Goal: Transaction & Acquisition: Obtain resource

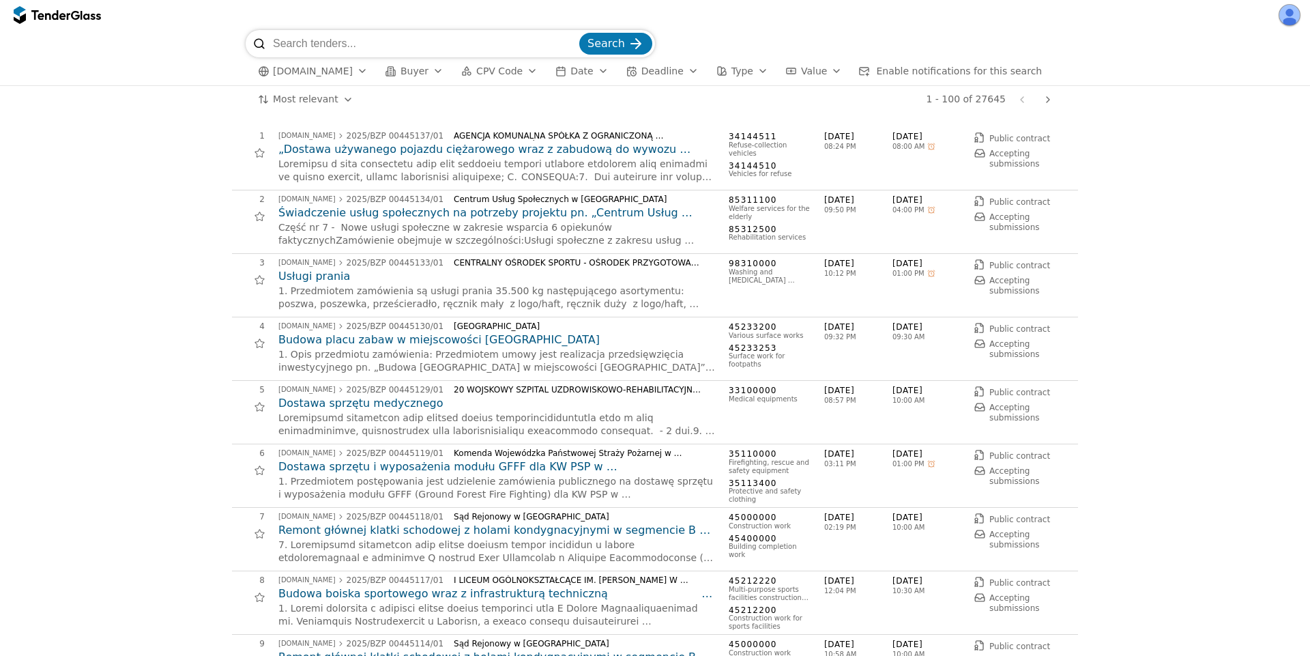
click at [327, 99] on html "Search ezamowienia.gov.pl Buyer CPV Code Date Deadline Type Value Enable notifi…" at bounding box center [655, 328] width 1310 height 656
click at [364, 64] on button "ezamowienia.gov.pl" at bounding box center [312, 71] width 121 height 17
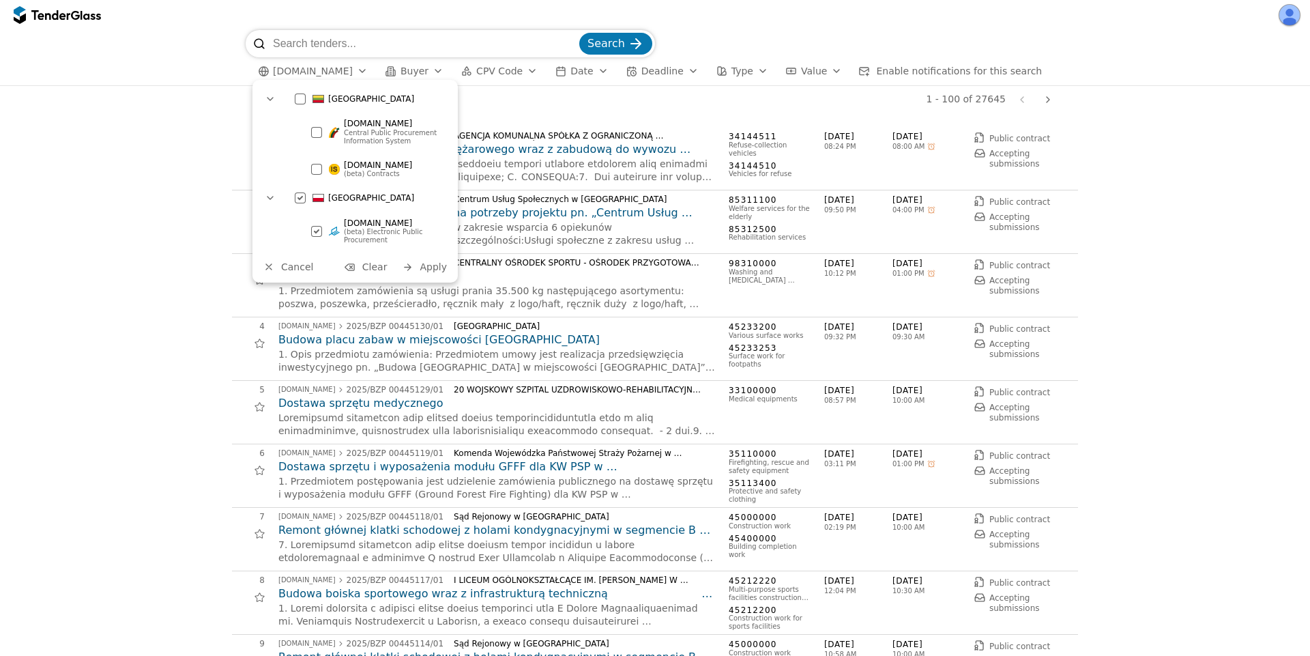
drag, startPoint x: 332, startPoint y: 128, endPoint x: 349, endPoint y: 135, distance: 18.6
click at [332, 127] on div at bounding box center [334, 132] width 11 height 11
click at [340, 237] on div "ezamowienia.gov.pl (beta) Electronic Public Procurement" at bounding box center [386, 231] width 115 height 31
click at [423, 265] on span "Apply" at bounding box center [432, 266] width 27 height 11
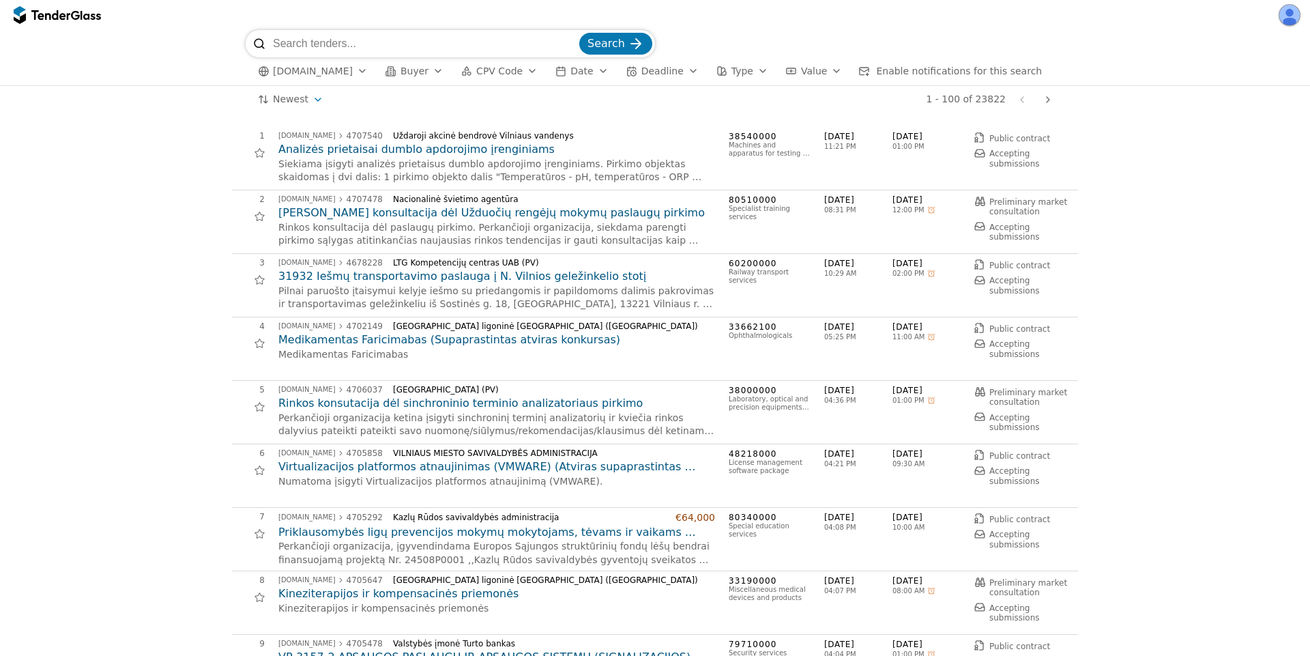
click at [321, 74] on span "[DOMAIN_NAME]" at bounding box center [313, 71] width 80 height 12
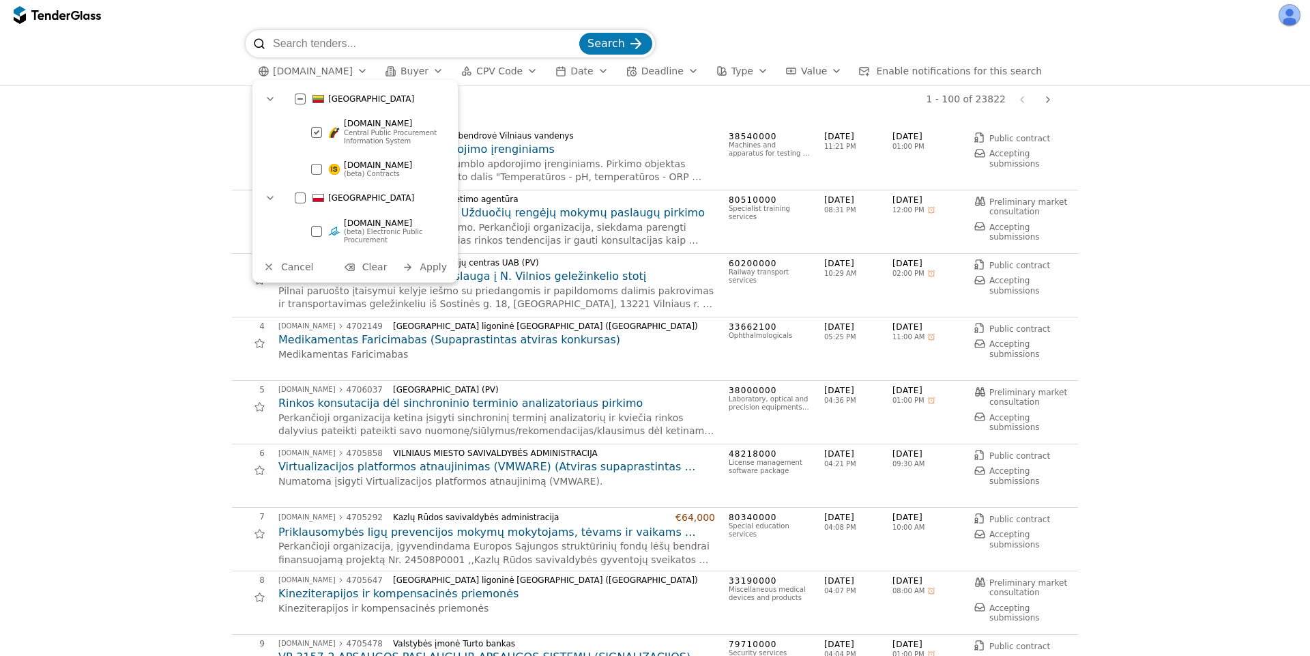
click at [312, 134] on div at bounding box center [317, 132] width 48 height 46
click at [312, 163] on div at bounding box center [316, 168] width 11 height 11
click at [426, 275] on button "Apply" at bounding box center [424, 267] width 53 height 17
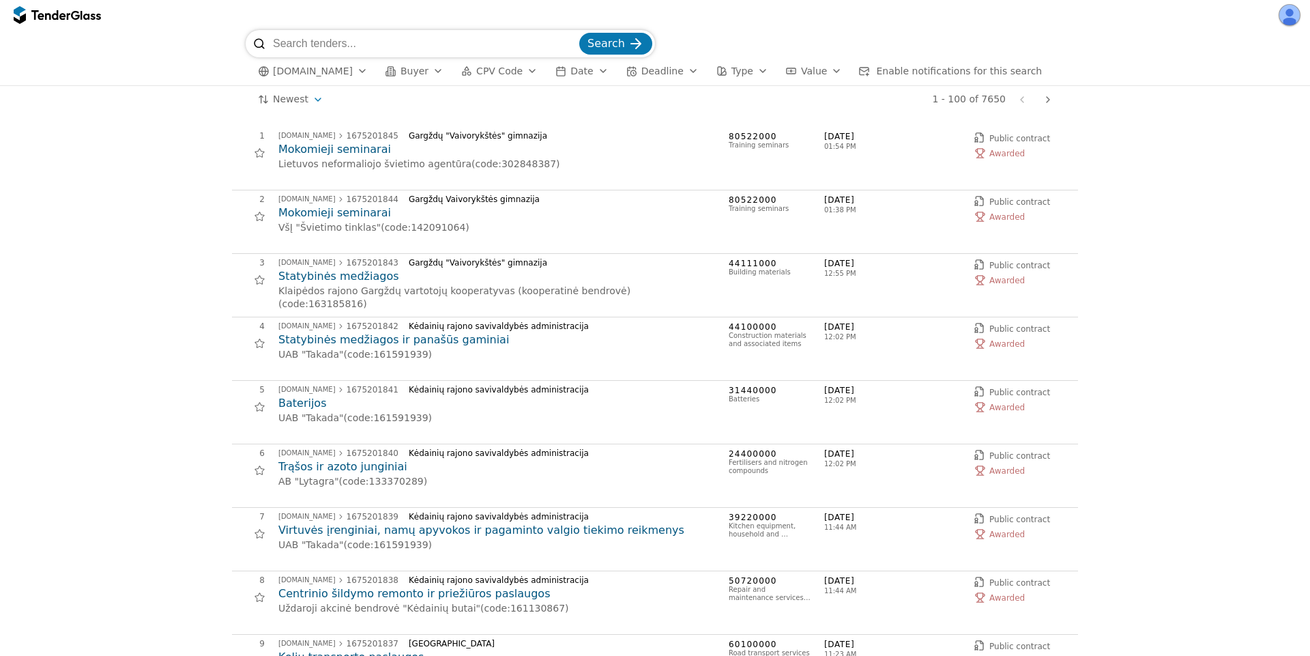
click at [507, 73] on span "CPV Code" at bounding box center [499, 70] width 46 height 11
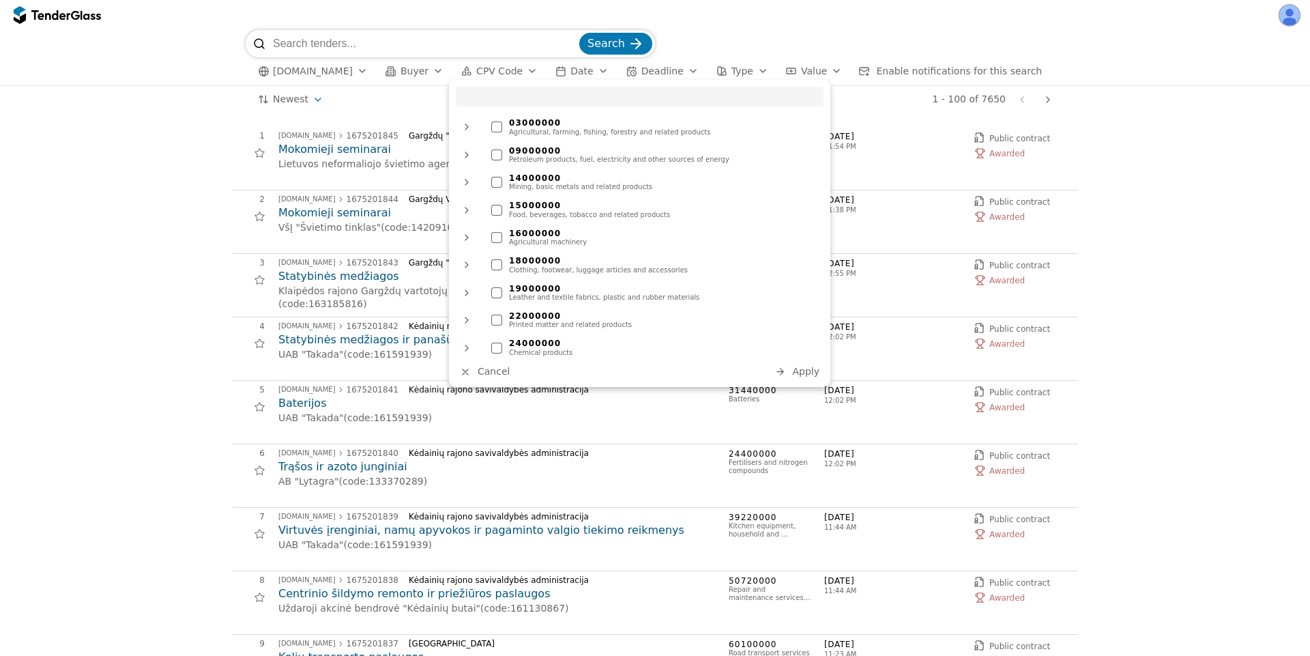
click at [507, 73] on span "CPV Code" at bounding box center [499, 70] width 46 height 11
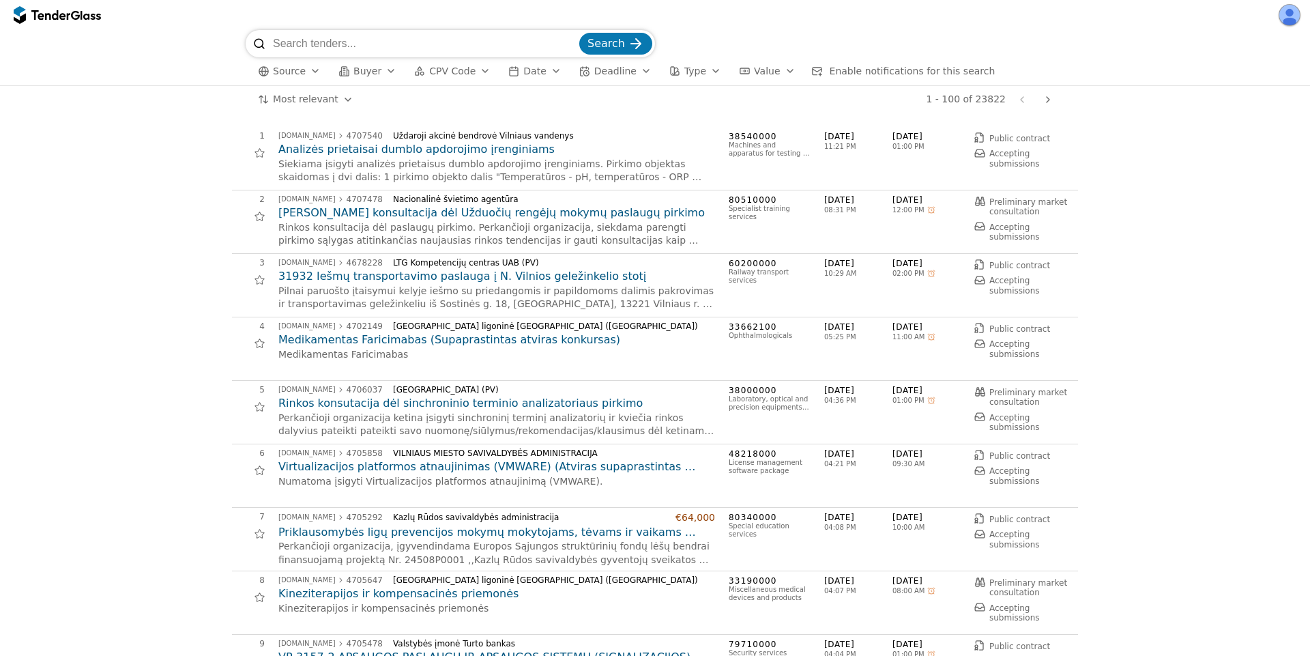
click at [381, 147] on h2 "Analizės prietaisai dumblo apdorojimo įrenginiams" at bounding box center [496, 149] width 437 height 15
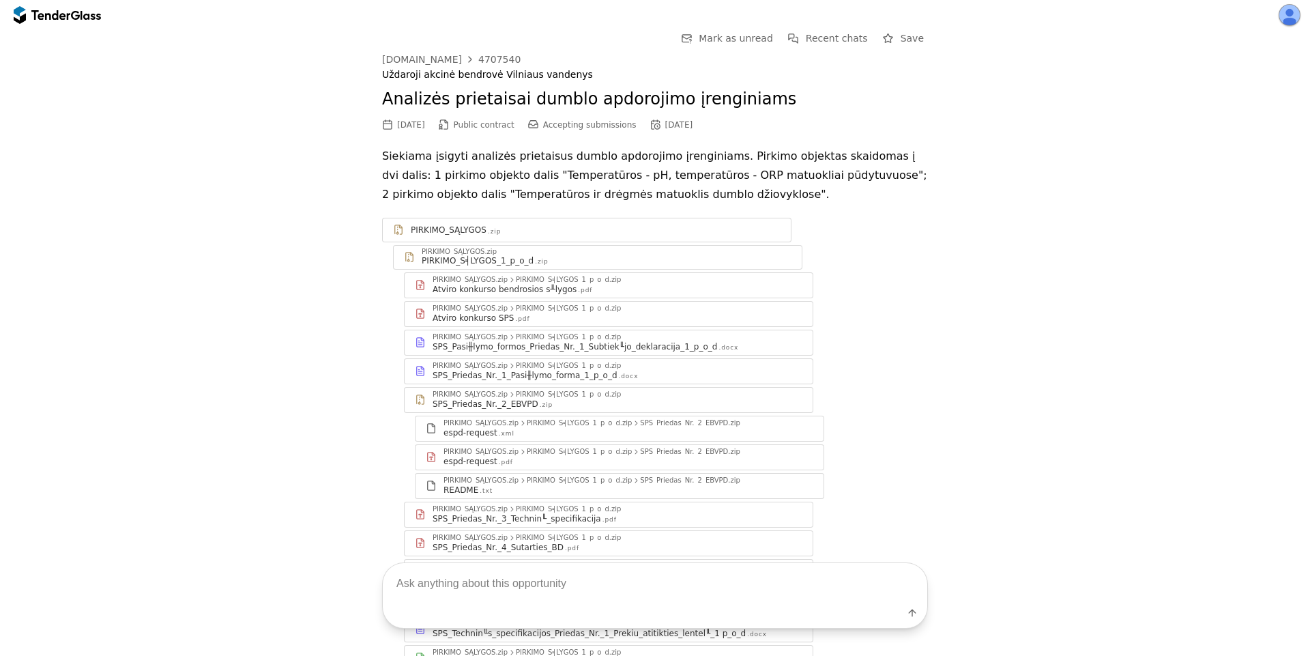
click at [598, 370] on div "SPS_Priedas_Nr._1_Pasi╫lymo_forma_1_p_o_d" at bounding box center [524, 375] width 185 height 11
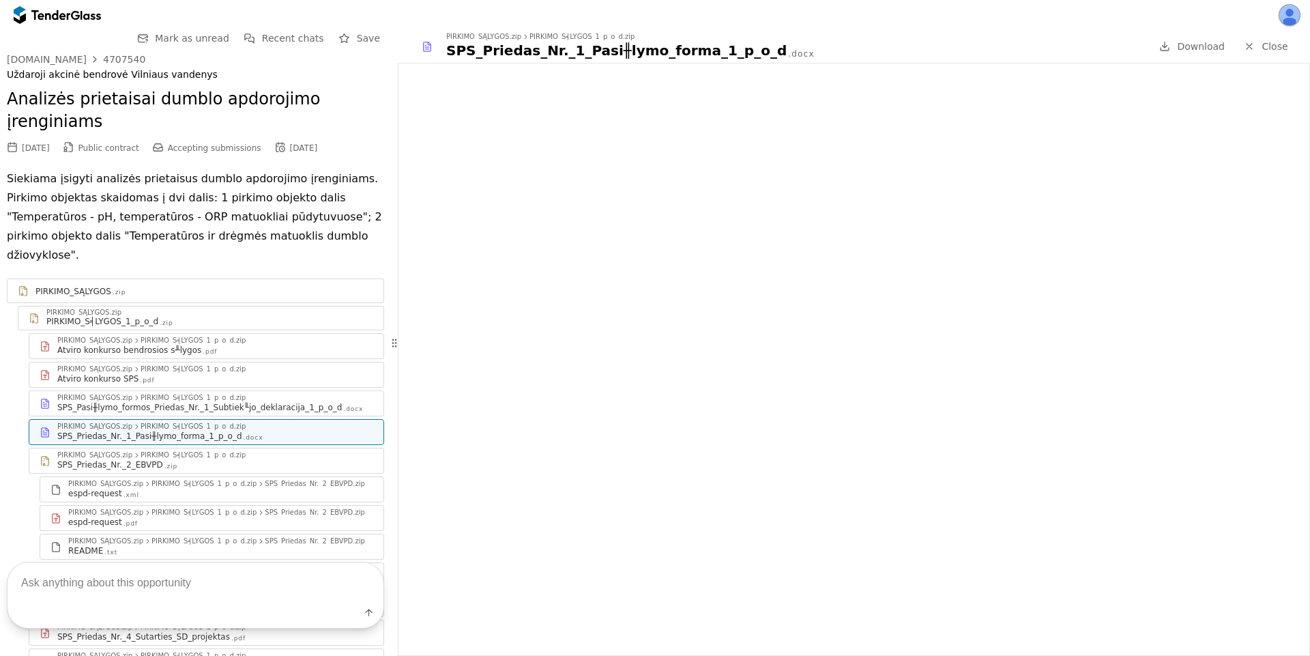
click at [292, 286] on div "PIRKIMO_SĄLYGOS .zip" at bounding box center [204, 291] width 338 height 11
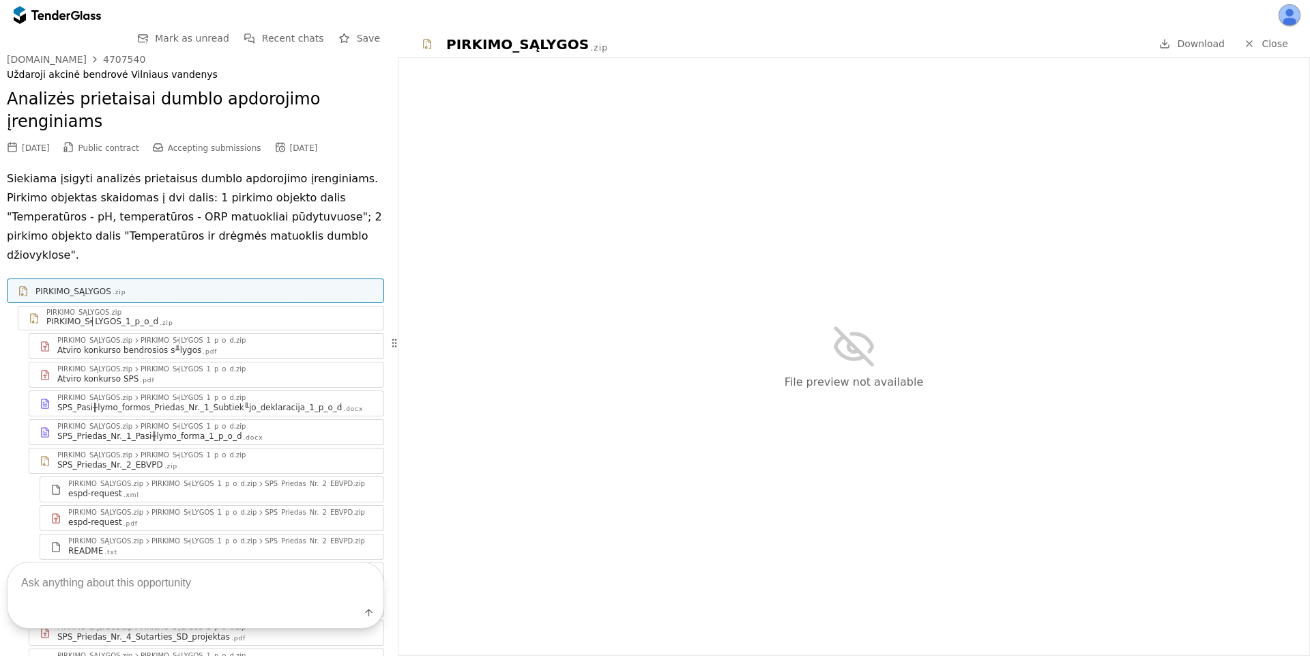
click at [1191, 41] on span "Download" at bounding box center [1201, 43] width 48 height 11
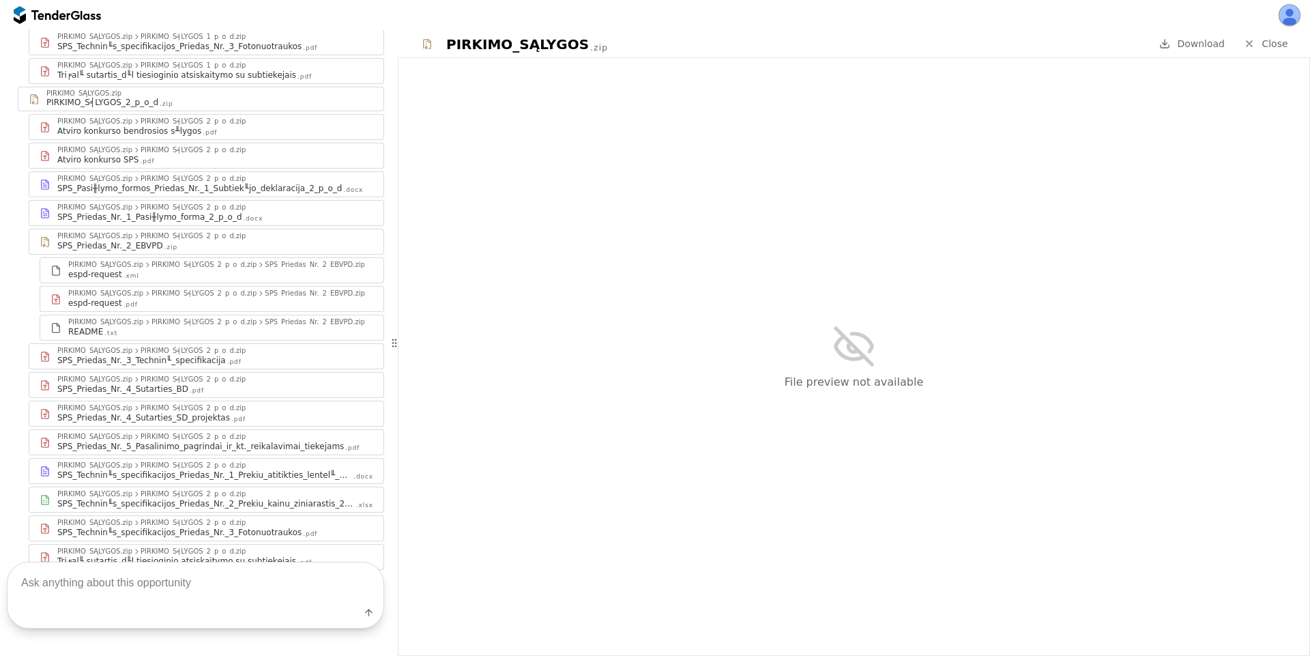
scroll to position [719, 0]
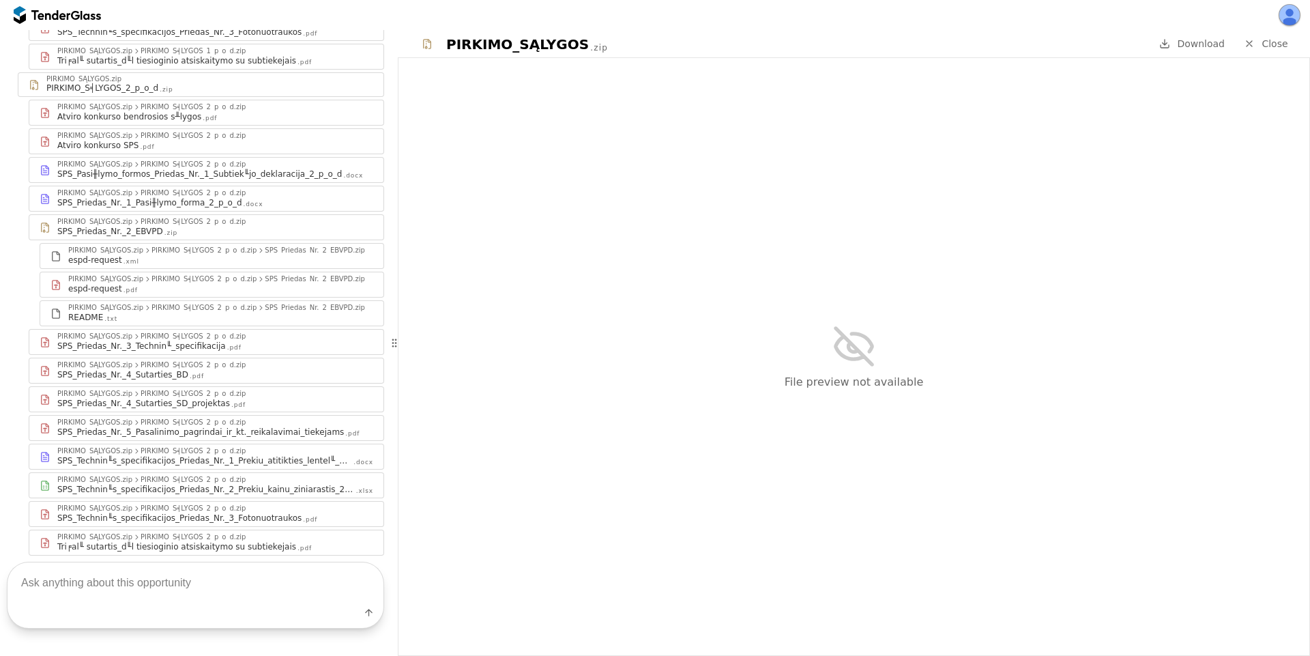
click at [205, 505] on div "PIRKIMO_S╡LYGOS_2_p_o_d.zip" at bounding box center [193, 508] width 105 height 7
